Goal: Task Accomplishment & Management: Manage account settings

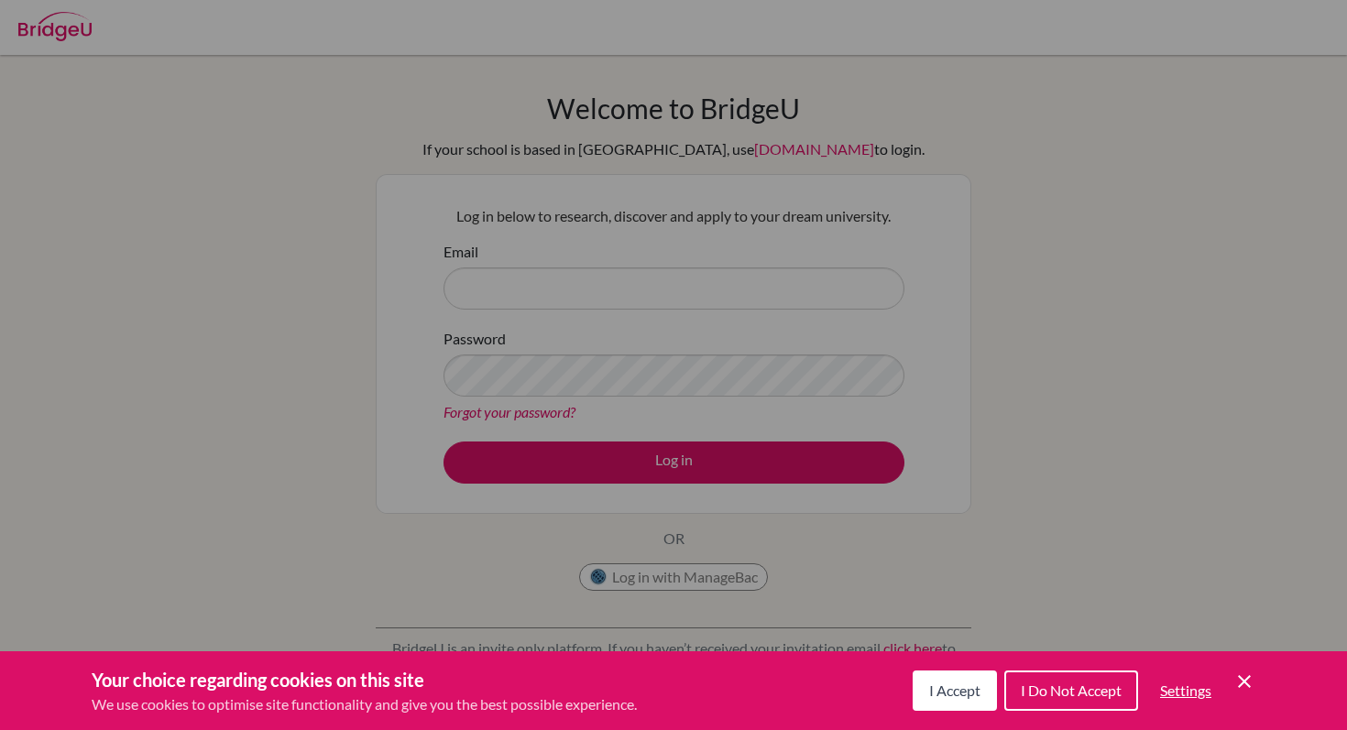
click at [930, 685] on span "I Accept" at bounding box center [954, 690] width 51 height 17
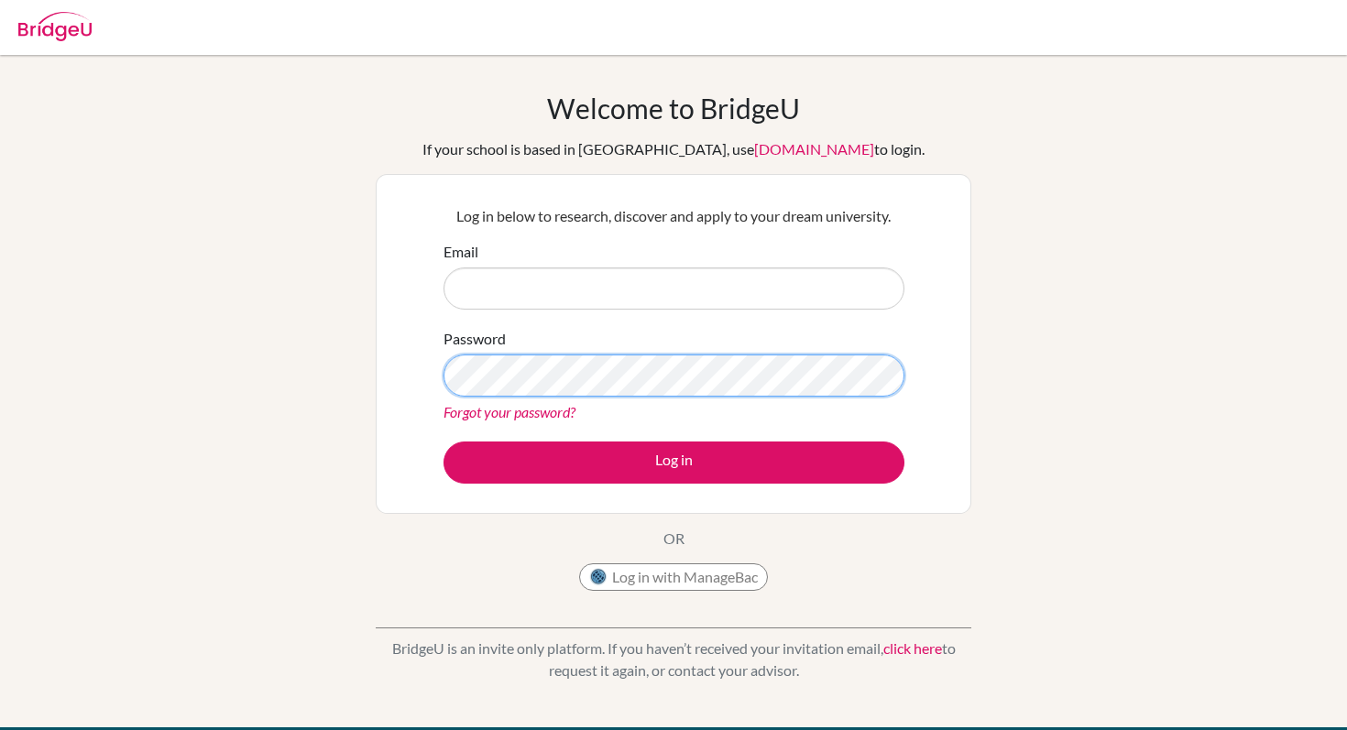
click at [506, 290] on form "Email Password Forgot your password? Log in" at bounding box center [674, 362] width 461 height 243
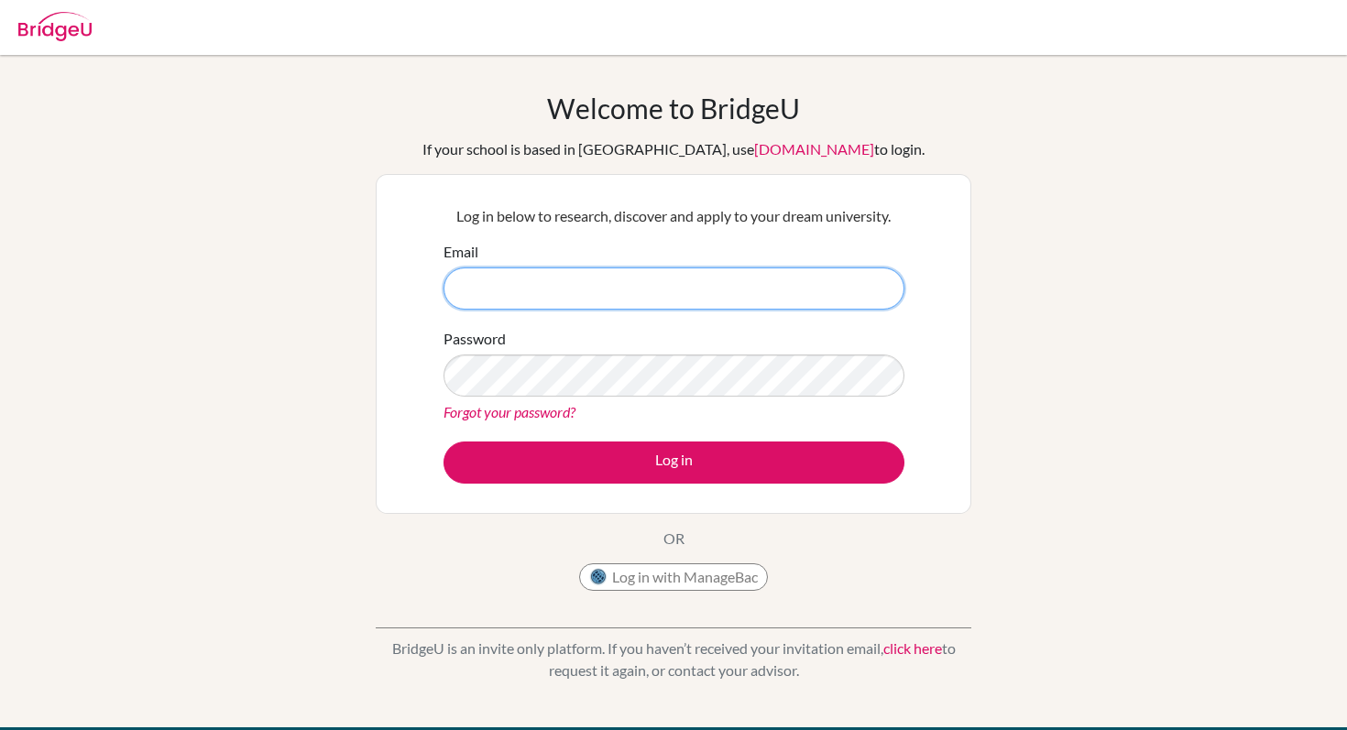
click at [506, 290] on input "Email" at bounding box center [674, 289] width 461 height 42
click at [46, 29] on img at bounding box center [54, 26] width 73 height 29
click at [71, 24] on img at bounding box center [54, 26] width 73 height 29
type input "s"
type input "sbu"
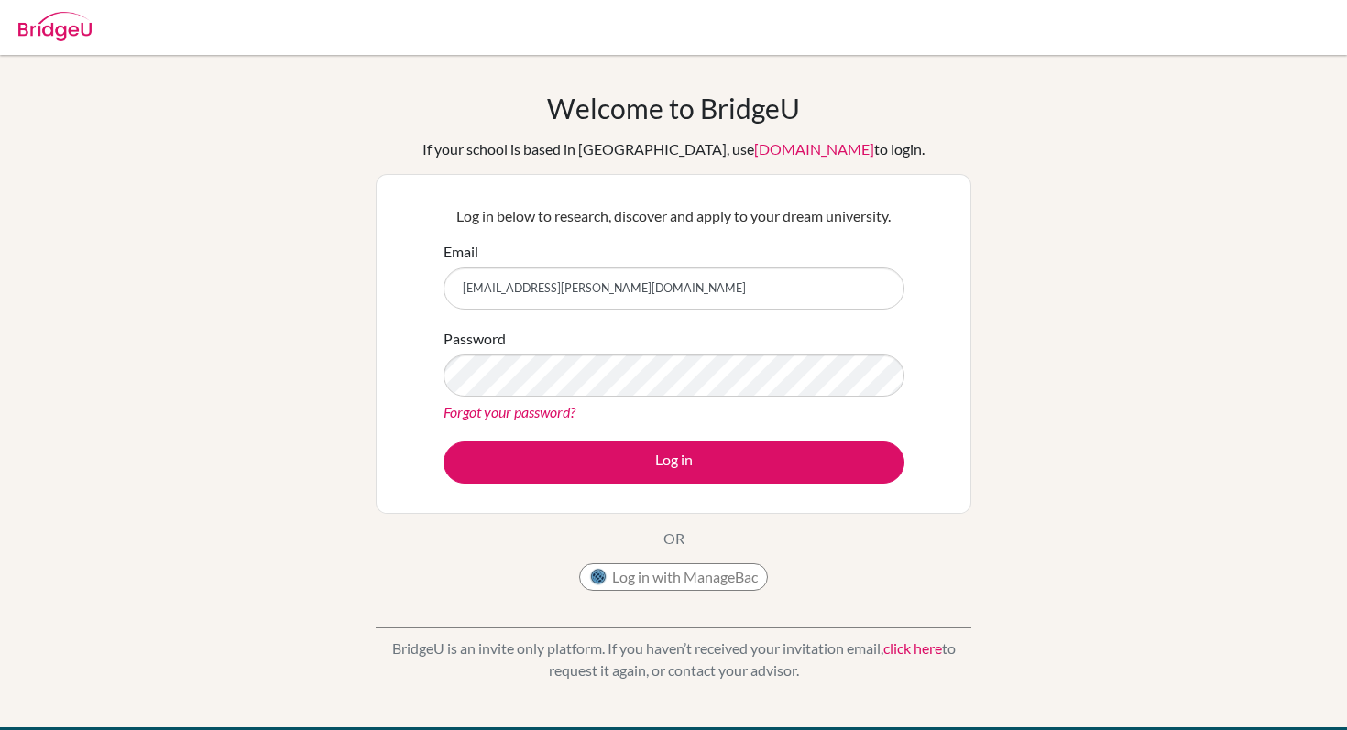
type input "[EMAIL_ADDRESS][PERSON_NAME][DOMAIN_NAME]"
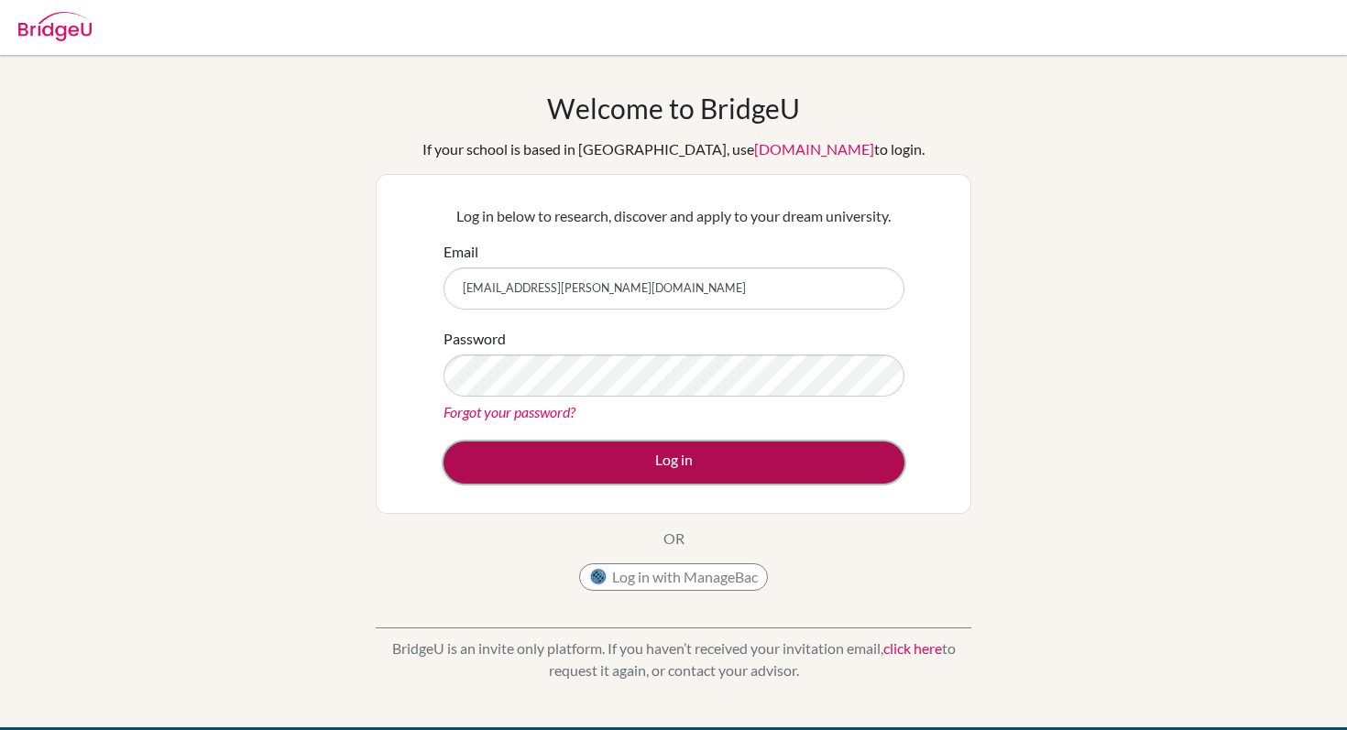
click at [532, 453] on button "Log in" at bounding box center [674, 463] width 461 height 42
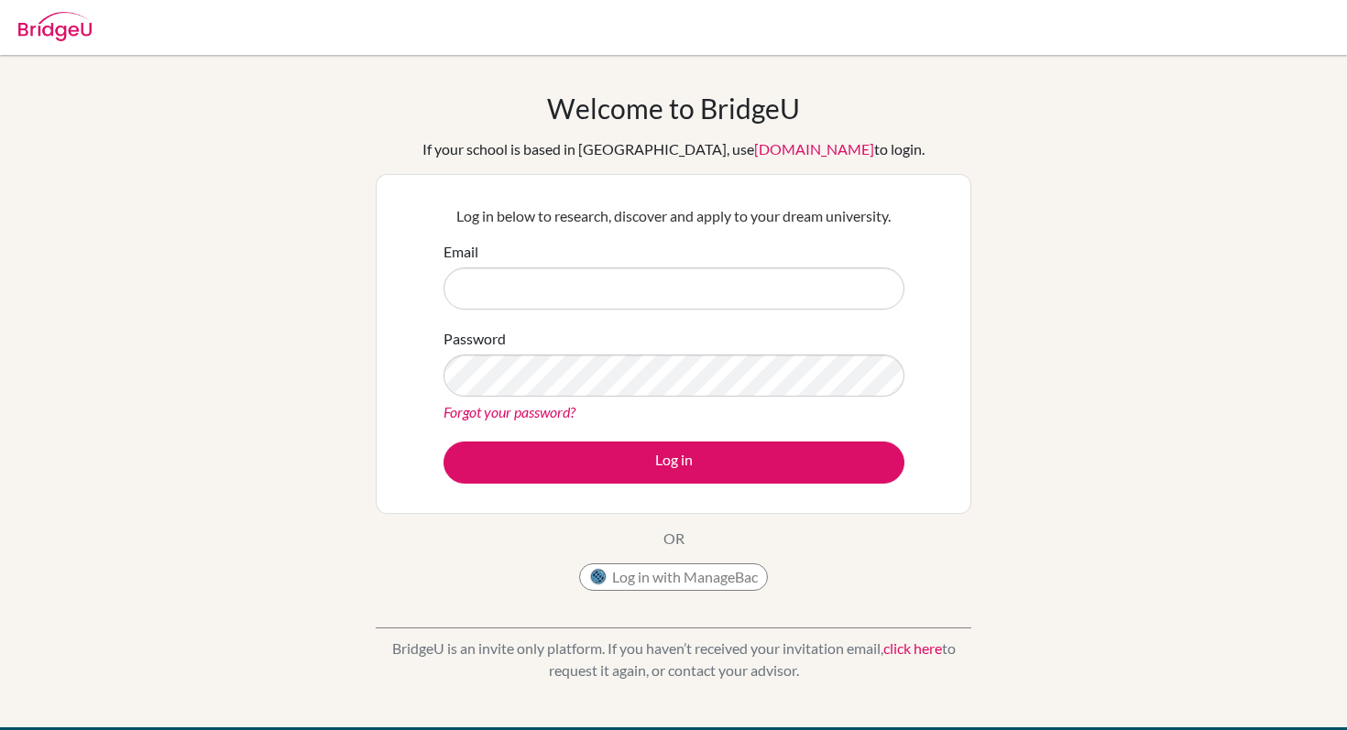
click at [637, 288] on input "Email" at bounding box center [674, 289] width 461 height 42
type input "[EMAIL_ADDRESS][PERSON_NAME][DOMAIN_NAME]"
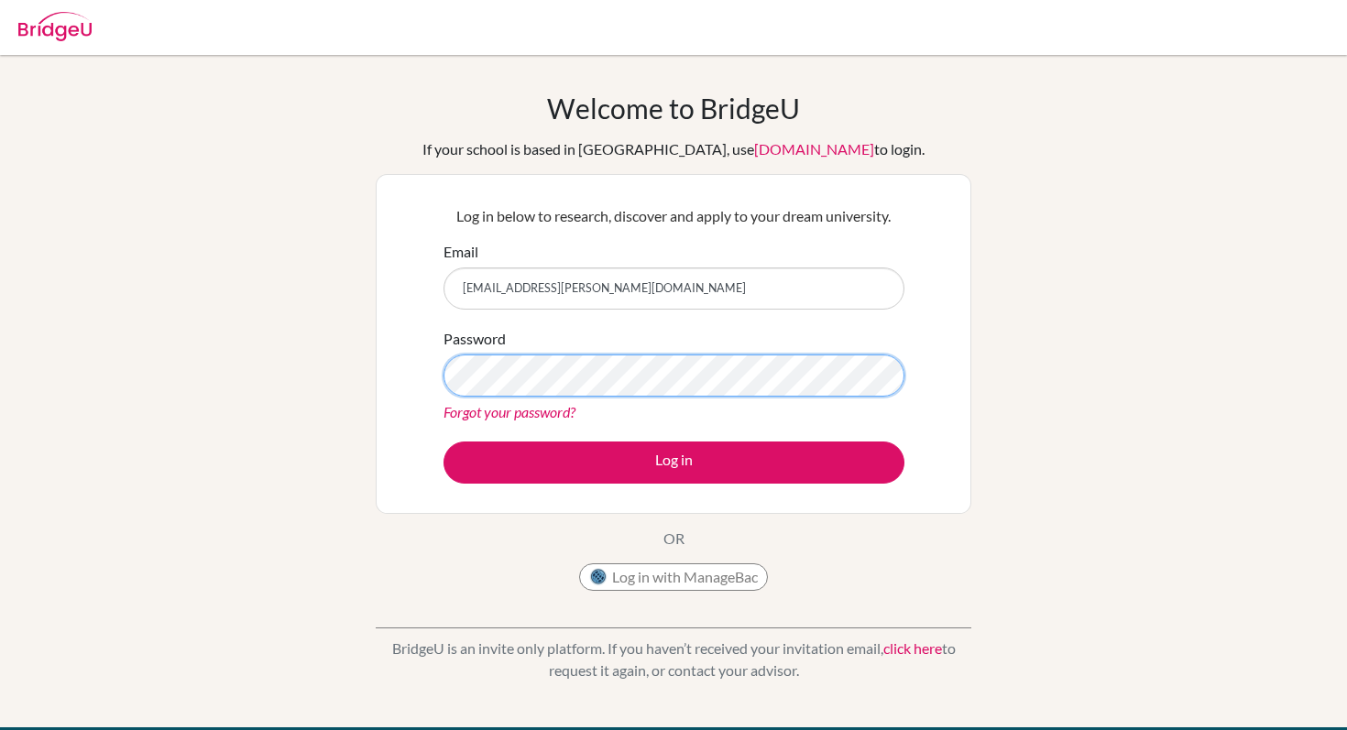
click at [444, 442] on button "Log in" at bounding box center [674, 463] width 461 height 42
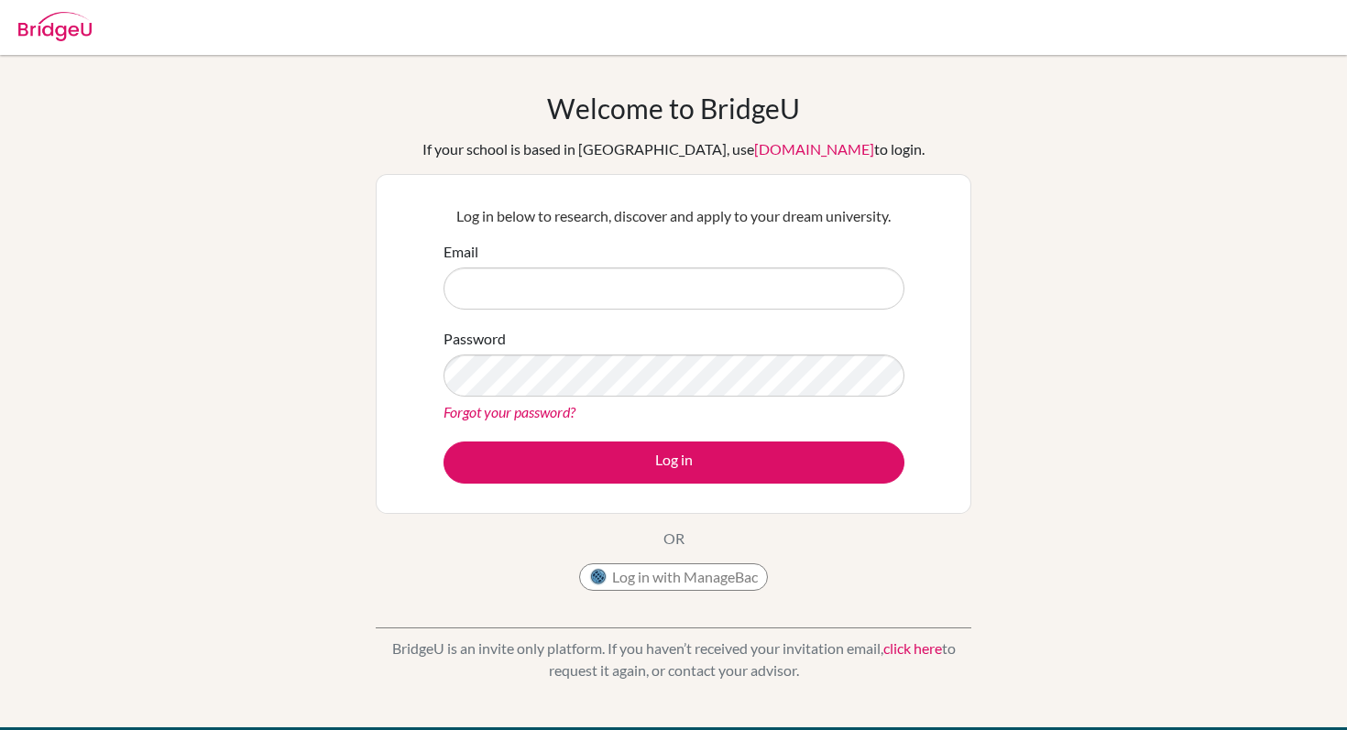
click at [708, 282] on input "Email" at bounding box center [674, 289] width 461 height 42
type input "[EMAIL_ADDRESS][PERSON_NAME][DOMAIN_NAME]"
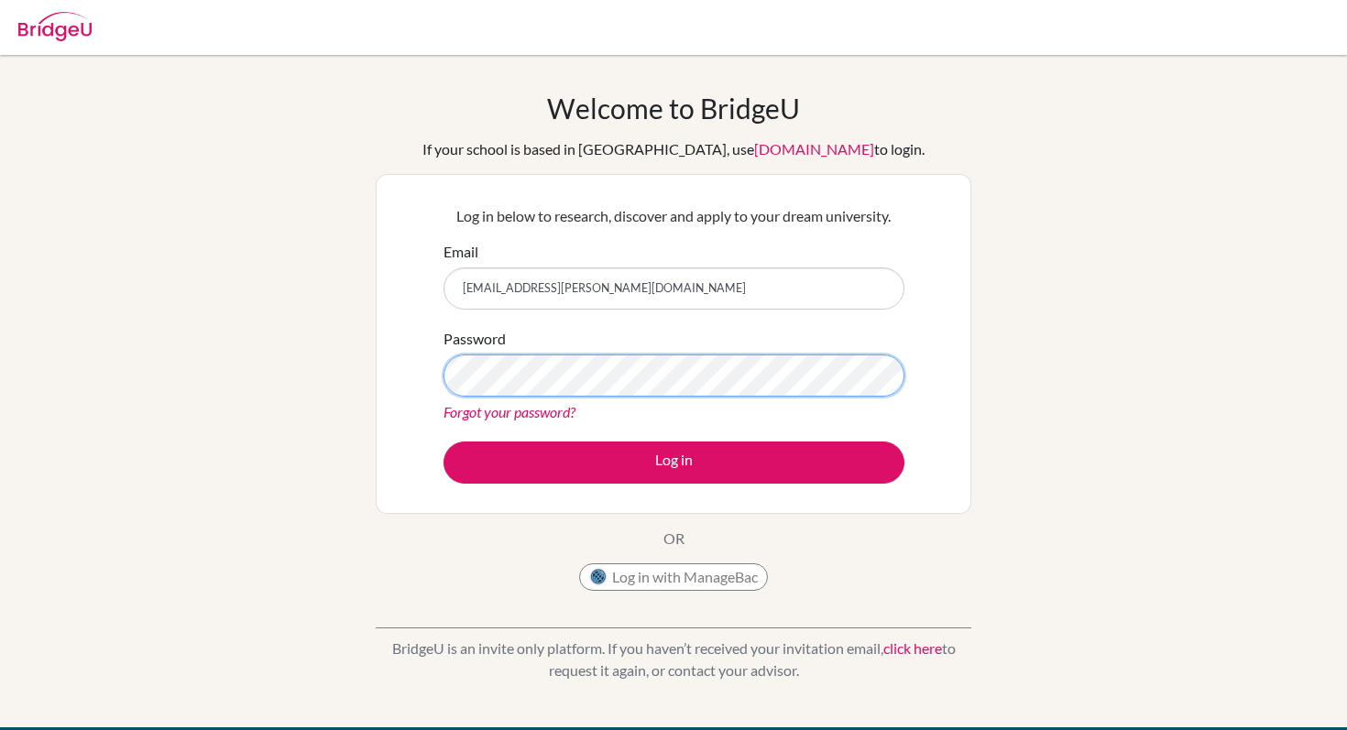
click at [444, 442] on button "Log in" at bounding box center [674, 463] width 461 height 42
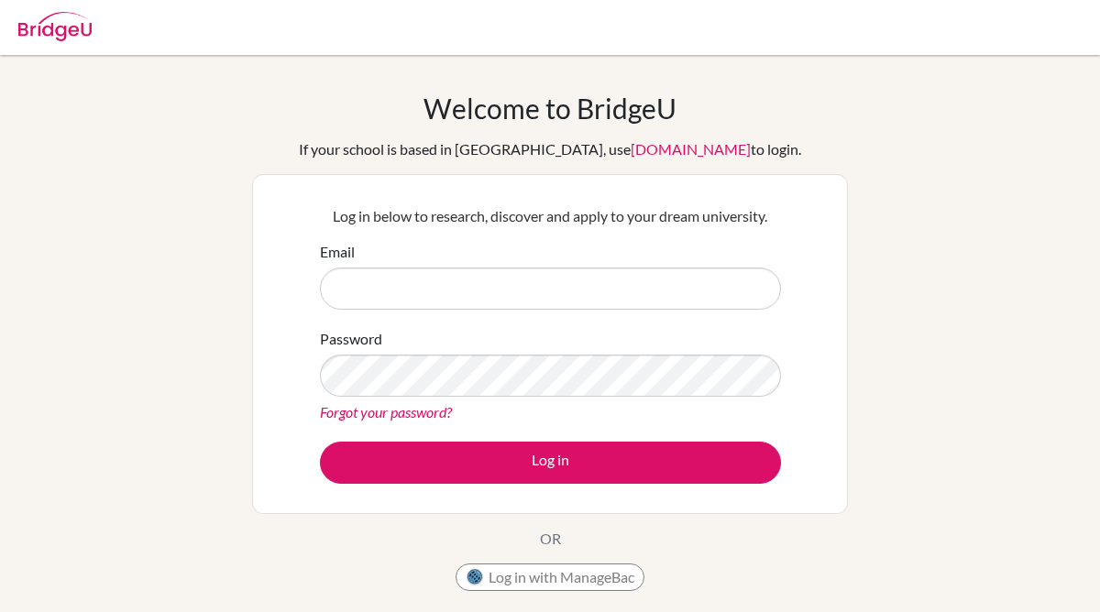
click at [531, 279] on input "Email" at bounding box center [550, 289] width 461 height 42
type input "[EMAIL_ADDRESS][PERSON_NAME][DOMAIN_NAME]"
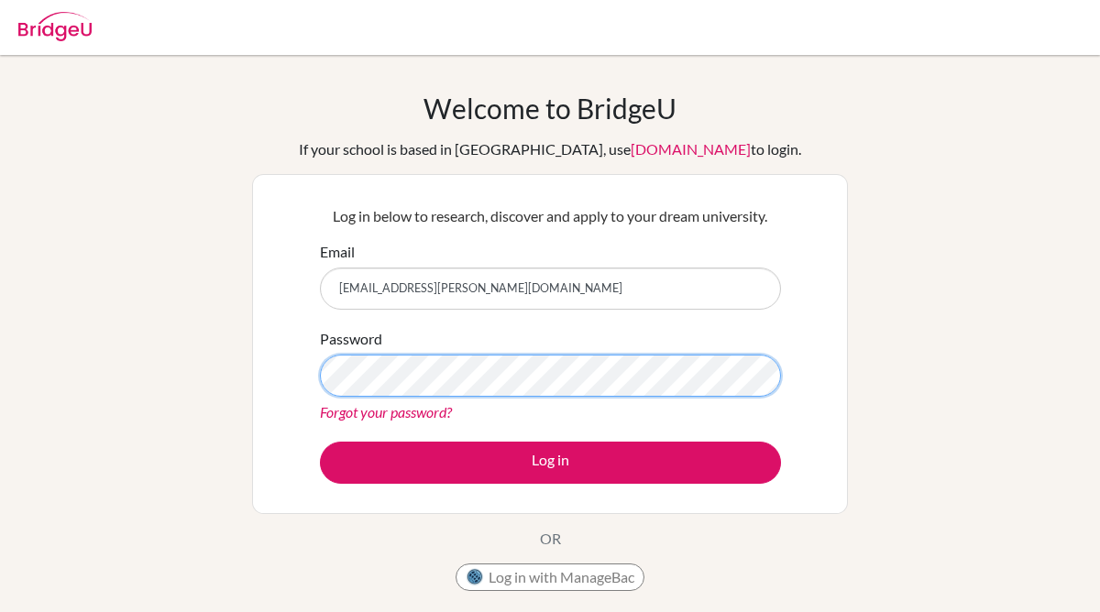
click at [320, 442] on button "Log in" at bounding box center [550, 463] width 461 height 42
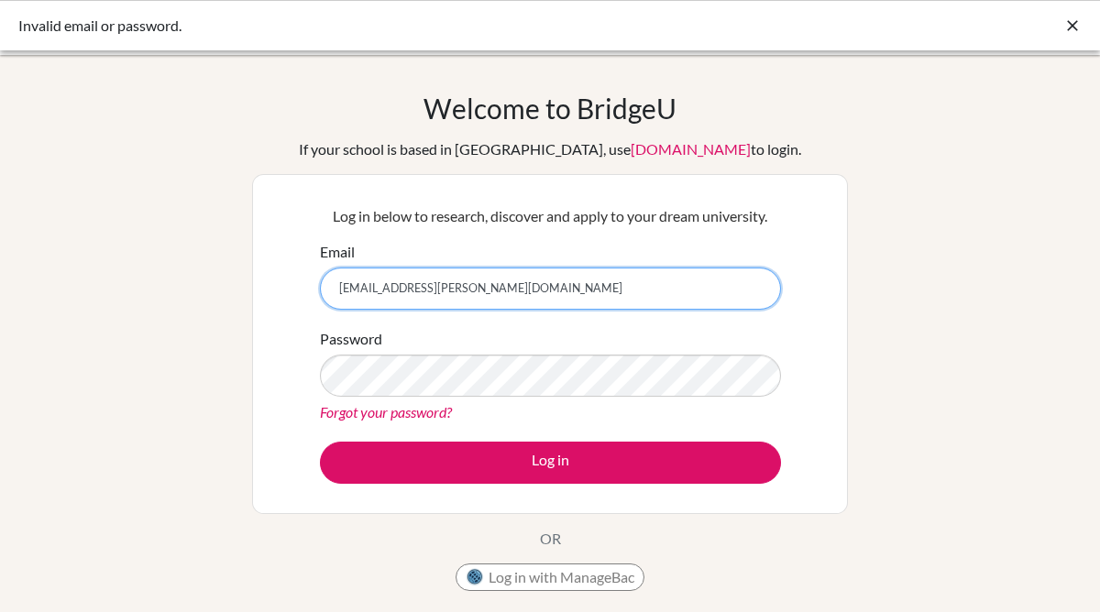
click at [501, 289] on input "[EMAIL_ADDRESS][PERSON_NAME][DOMAIN_NAME]" at bounding box center [550, 289] width 461 height 42
type input "s"
